Goal: Information Seeking & Learning: Check status

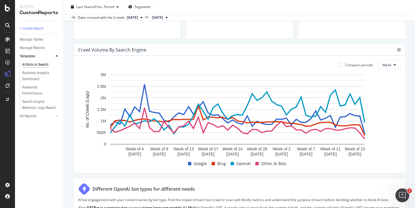
scroll to position [1, 0]
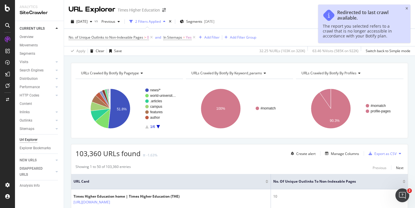
drag, startPoint x: 195, startPoint y: 38, endPoint x: 154, endPoint y: 40, distance: 41.6
click at [195, 38] on icon at bounding box center [194, 38] width 5 height 6
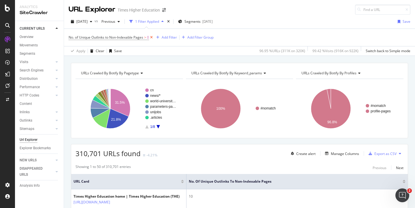
click at [152, 38] on icon at bounding box center [151, 38] width 5 height 6
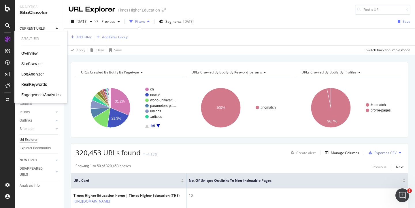
click at [35, 75] on div "LogAnalyzer" at bounding box center [32, 74] width 22 height 6
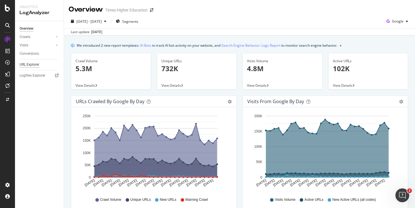
click at [32, 65] on div "URL Explorer" at bounding box center [30, 65] width 20 height 6
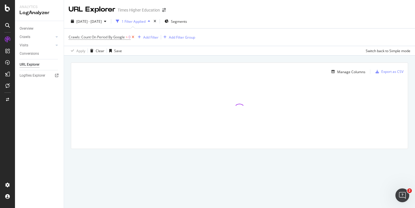
click at [133, 37] on icon at bounding box center [133, 37] width 5 height 6
click at [82, 37] on div "Add Filter" at bounding box center [83, 37] width 15 height 5
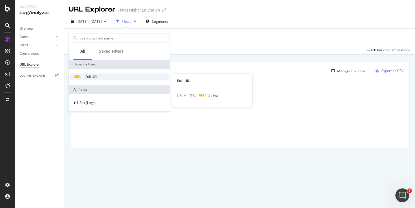
click at [90, 78] on span "Full URL" at bounding box center [91, 76] width 13 height 5
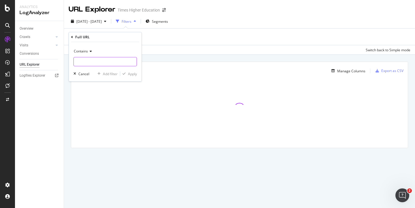
drag, startPoint x: 85, startPoint y: 62, endPoint x: 73, endPoint y: 82, distance: 22.9
click at [74, 78] on div "Contains Cancel Add filter Apply" at bounding box center [105, 61] width 73 height 39
paste input "https://www.timeshighereducation.com/world-university-rankings-news/world-unive…"
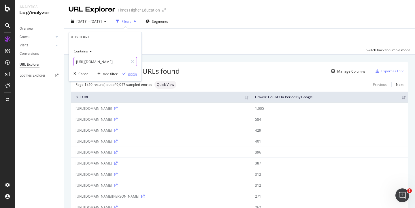
type input "https://www.timeshighereducation.com/world-university-rankings-news/world-unive…"
click at [131, 74] on div "Apply" at bounding box center [132, 73] width 9 height 5
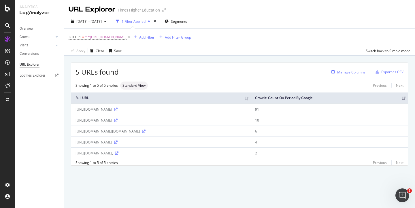
click at [353, 71] on div "Manage Columns" at bounding box center [351, 72] width 28 height 5
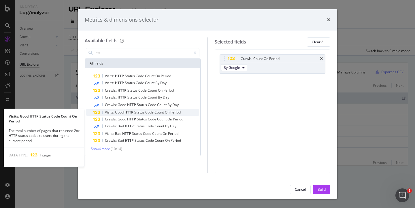
type input "htt"
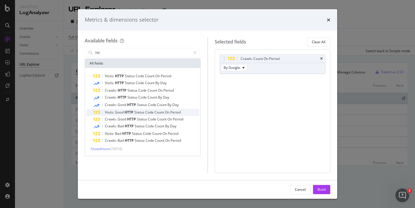
click at [112, 112] on span "Visits:" at bounding box center [110, 112] width 10 height 5
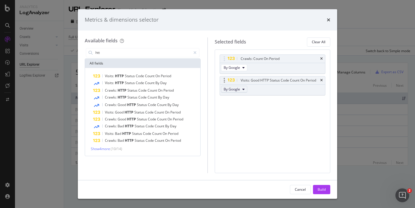
click at [235, 89] on span "By Google" at bounding box center [232, 89] width 16 height 5
click at [283, 110] on div "Crawls: Count On Period By Google Visits: Good HTTP Status Code Count On Period…" at bounding box center [273, 112] width 116 height 124
click at [321, 79] on icon "times" at bounding box center [321, 80] width 3 height 3
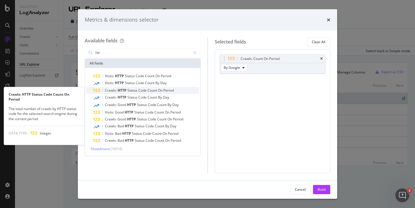
click at [120, 91] on span "HTTP" at bounding box center [123, 90] width 10 height 5
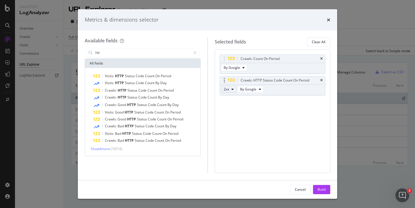
click at [232, 90] on icon "modal" at bounding box center [232, 89] width 2 height 3
click at [268, 114] on div "Crawls: Count On Period By Google Crawls: HTTP Status Code Count On Period 2xx …" at bounding box center [273, 112] width 116 height 124
click at [120, 91] on span "HTTP" at bounding box center [123, 90] width 10 height 5
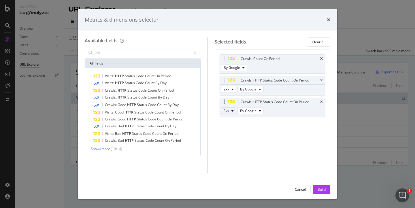
click at [233, 110] on icon "modal" at bounding box center [232, 110] width 2 height 3
click at [232, 143] on span "4xx" at bounding box center [234, 142] width 16 height 5
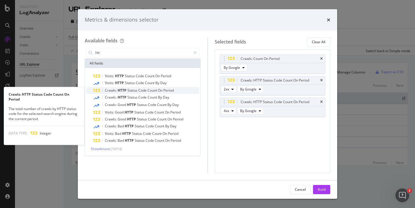
click at [135, 92] on span "Status" at bounding box center [132, 90] width 11 height 5
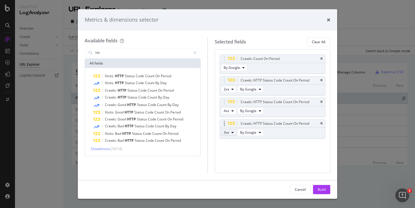
click at [233, 131] on icon "modal" at bounding box center [232, 132] width 2 height 3
click at [290, 151] on div "Crawls: Count On Period By Google Crawls: HTTP Status Code Count On Period 2xx …" at bounding box center [273, 102] width 106 height 97
click at [323, 187] on div "Build" at bounding box center [322, 189] width 8 height 9
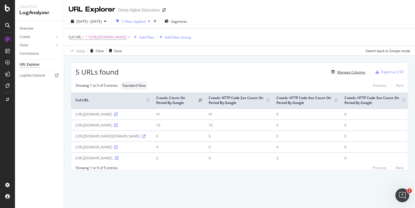
scroll to position [17, 0]
click at [146, 138] on icon at bounding box center [143, 136] width 3 height 3
